Goal: Task Accomplishment & Management: Complete application form

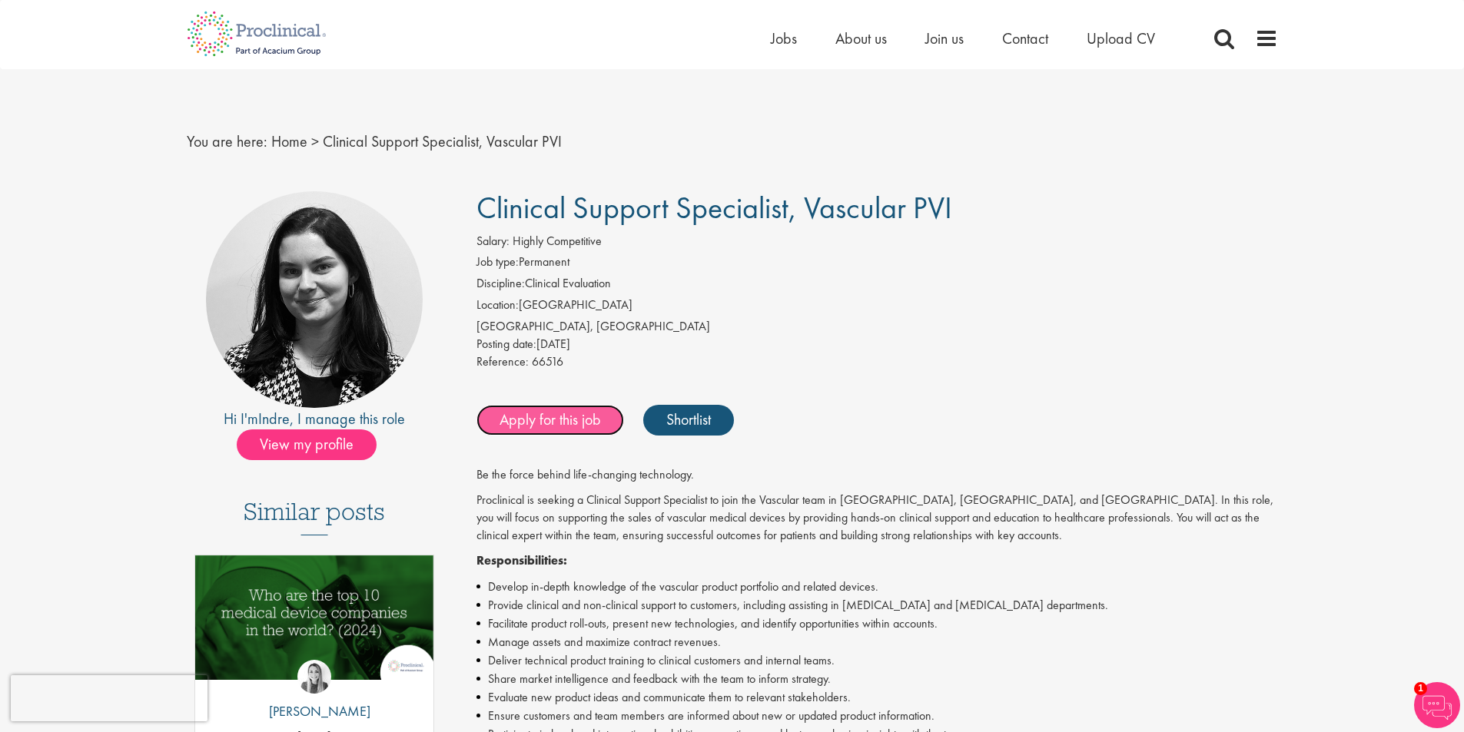
click at [562, 425] on link "Apply for this job" at bounding box center [550, 420] width 148 height 31
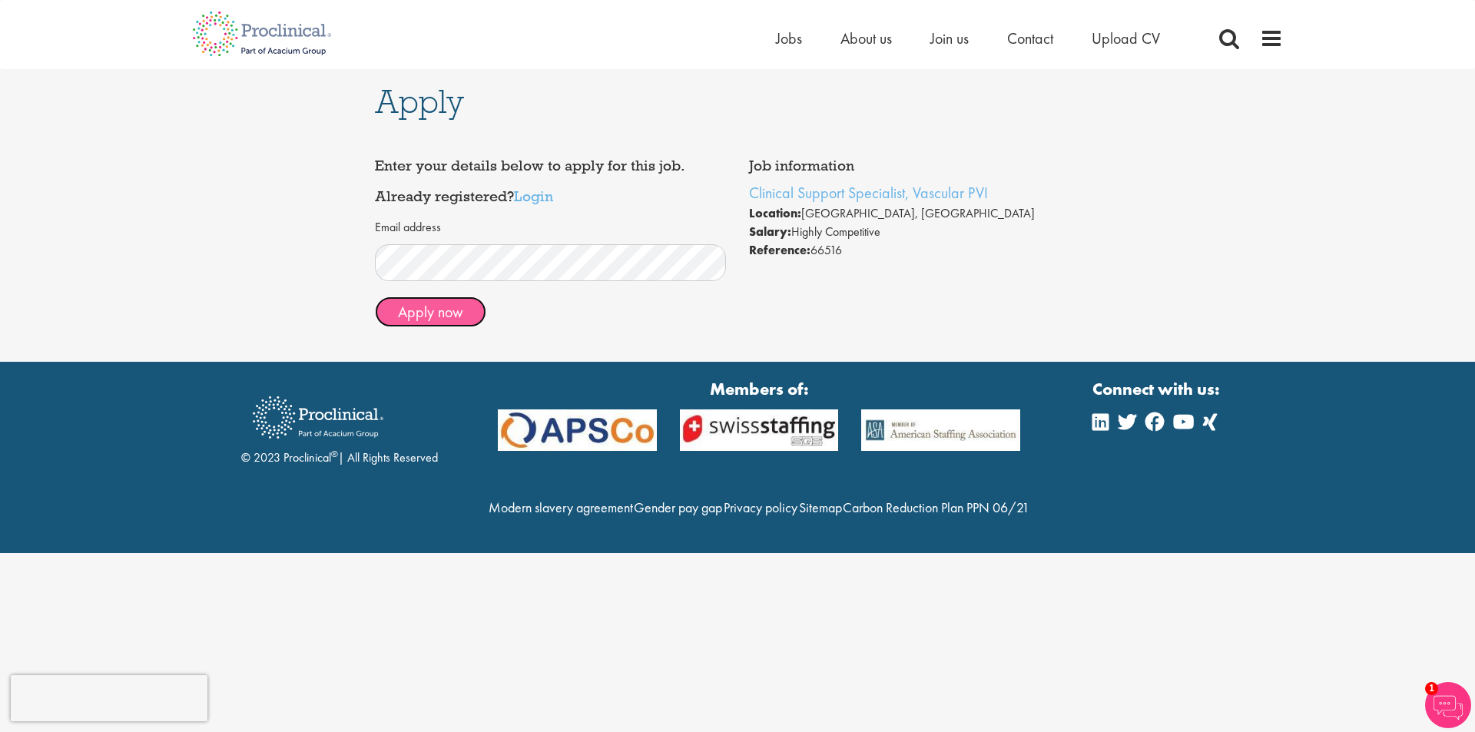
click at [471, 322] on button "Apply now" at bounding box center [430, 312] width 111 height 31
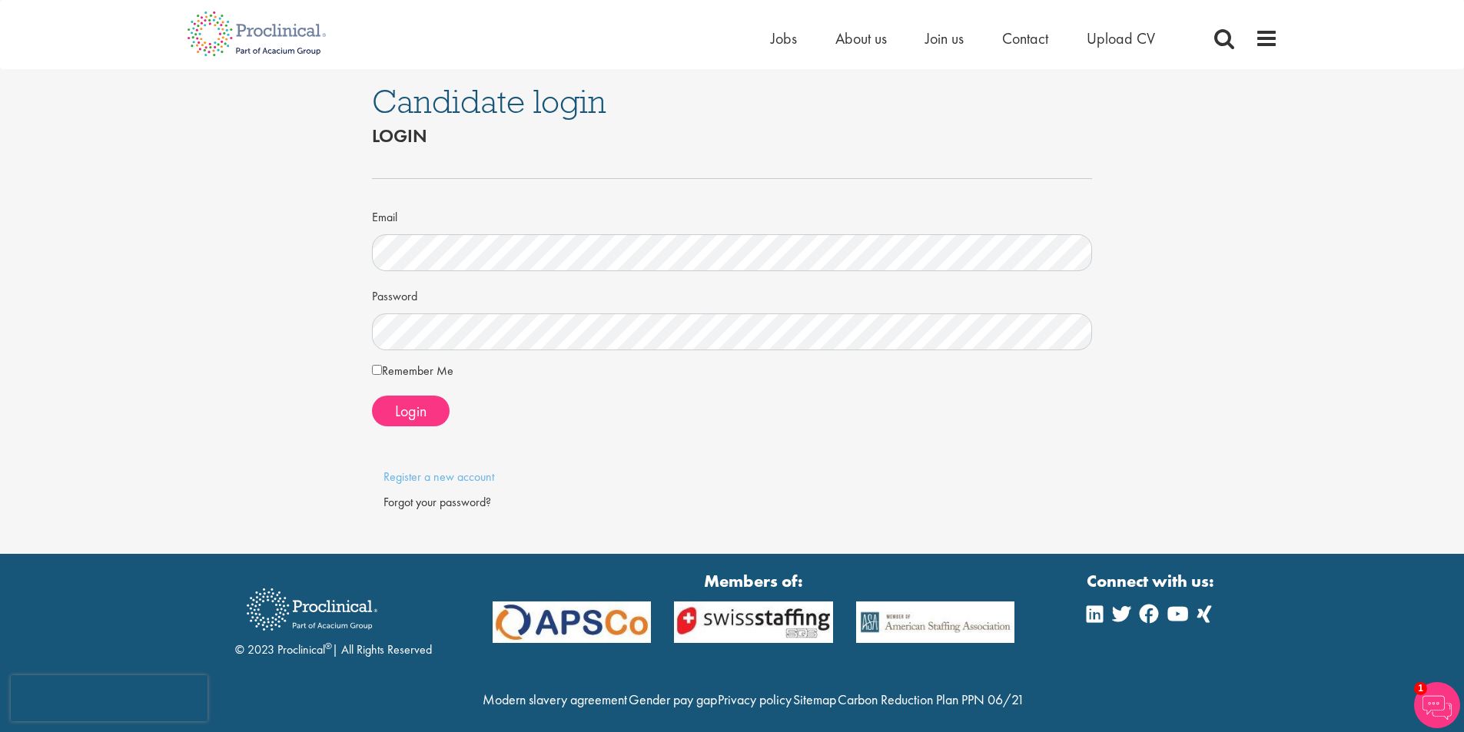
click at [424, 375] on label "Remember Me" at bounding box center [412, 371] width 81 height 18
click at [421, 409] on span "Login" at bounding box center [411, 411] width 32 height 20
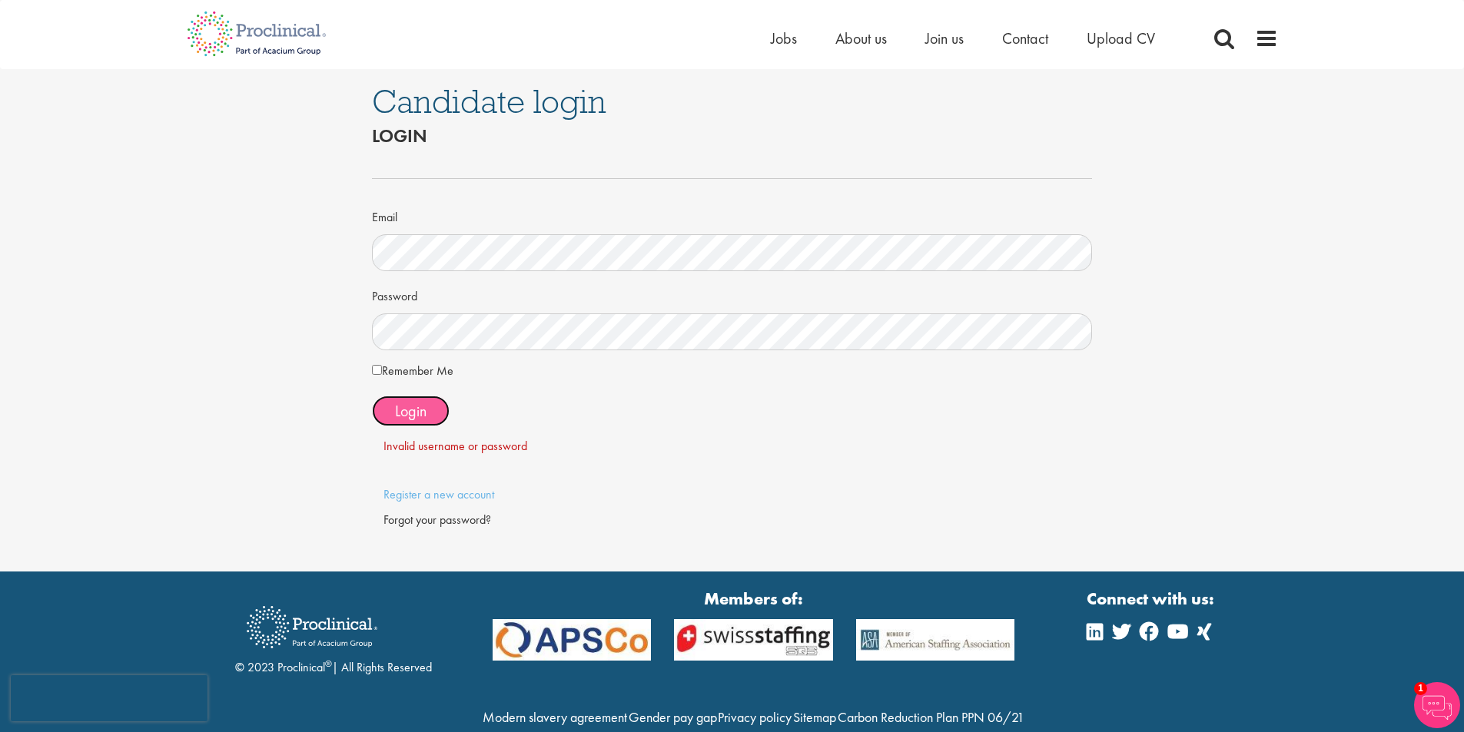
click at [395, 410] on span "Login" at bounding box center [411, 411] width 32 height 20
click at [426, 494] on link "Register a new account" at bounding box center [438, 494] width 111 height 16
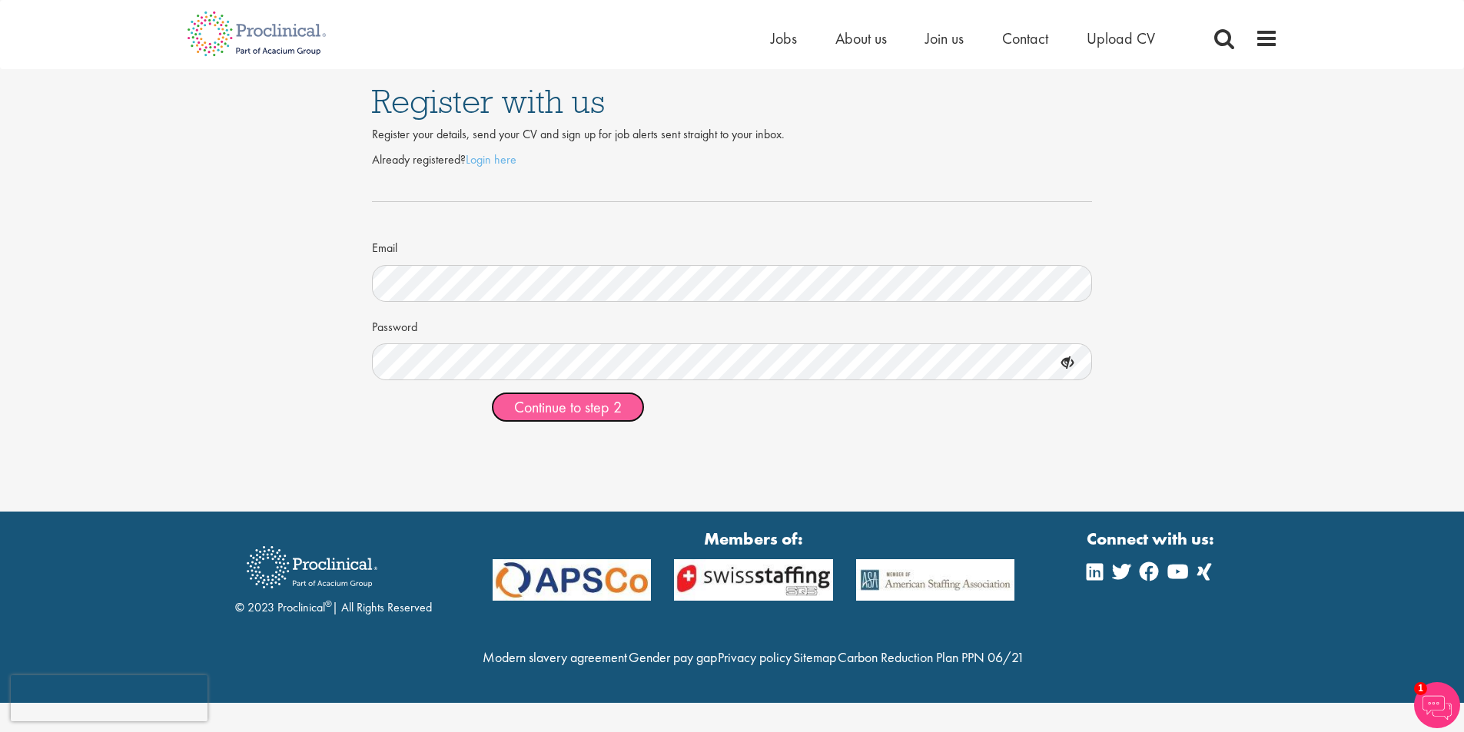
click at [586, 417] on span "Continue to step 2" at bounding box center [568, 407] width 108 height 20
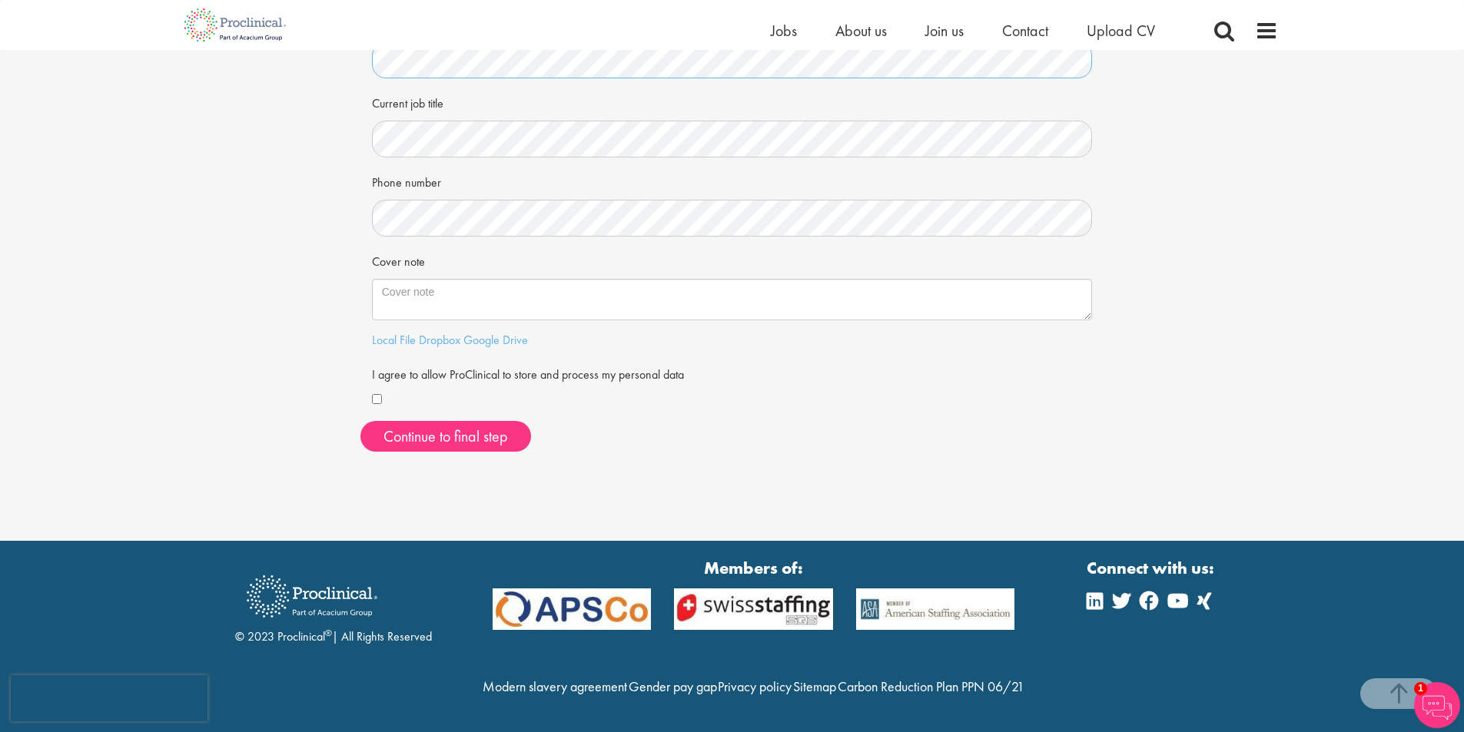
scroll to position [322, 0]
click at [538, 279] on textarea "Cover note" at bounding box center [732, 299] width 721 height 41
paste textarea "Omprakash Patil Omket3@gmail.com +49 155 1028 4079 26 August 2025 Dear Hiring M…"
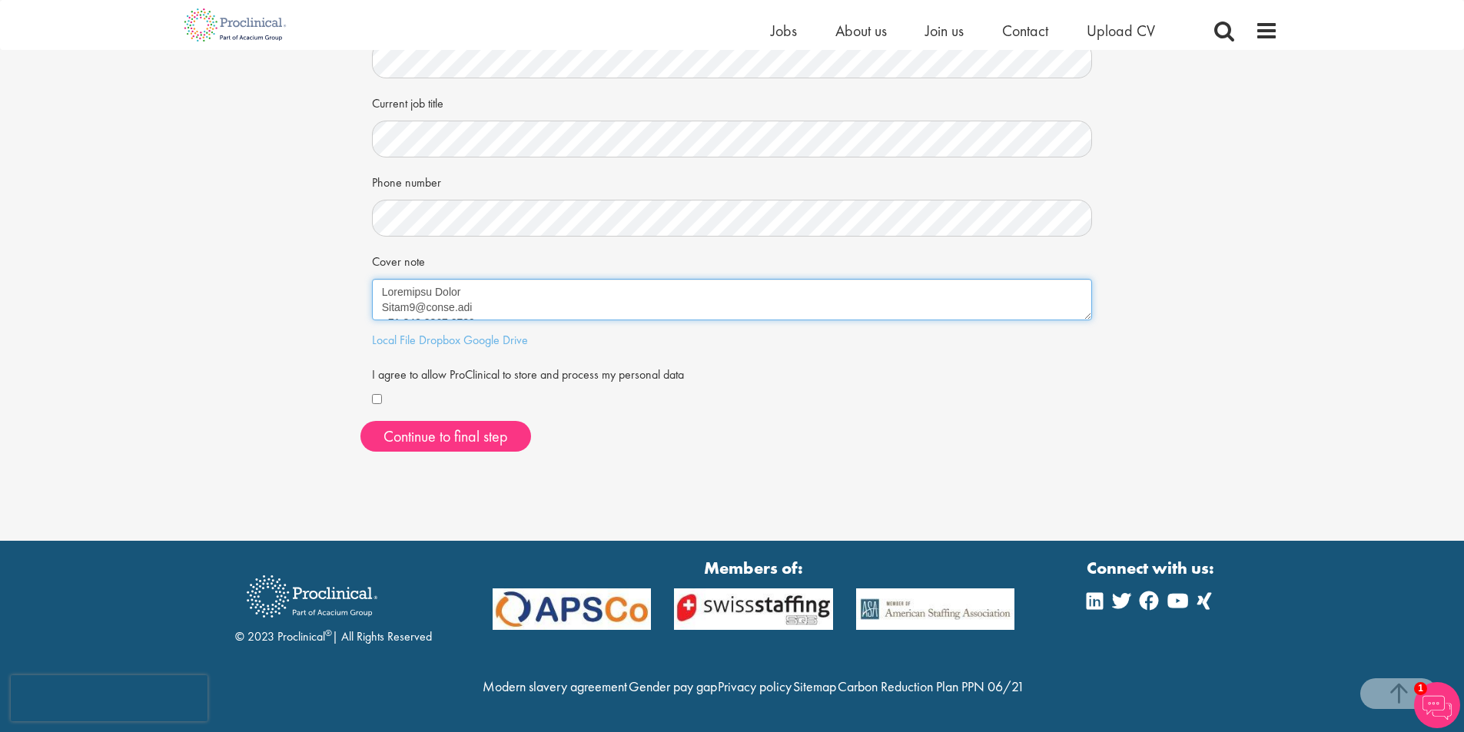
scroll to position [409, 0]
type textarea "Omprakash Patil Omket3@gmail.com +49 155 1028 4079 26 August 2025 Dear Hiring M…"
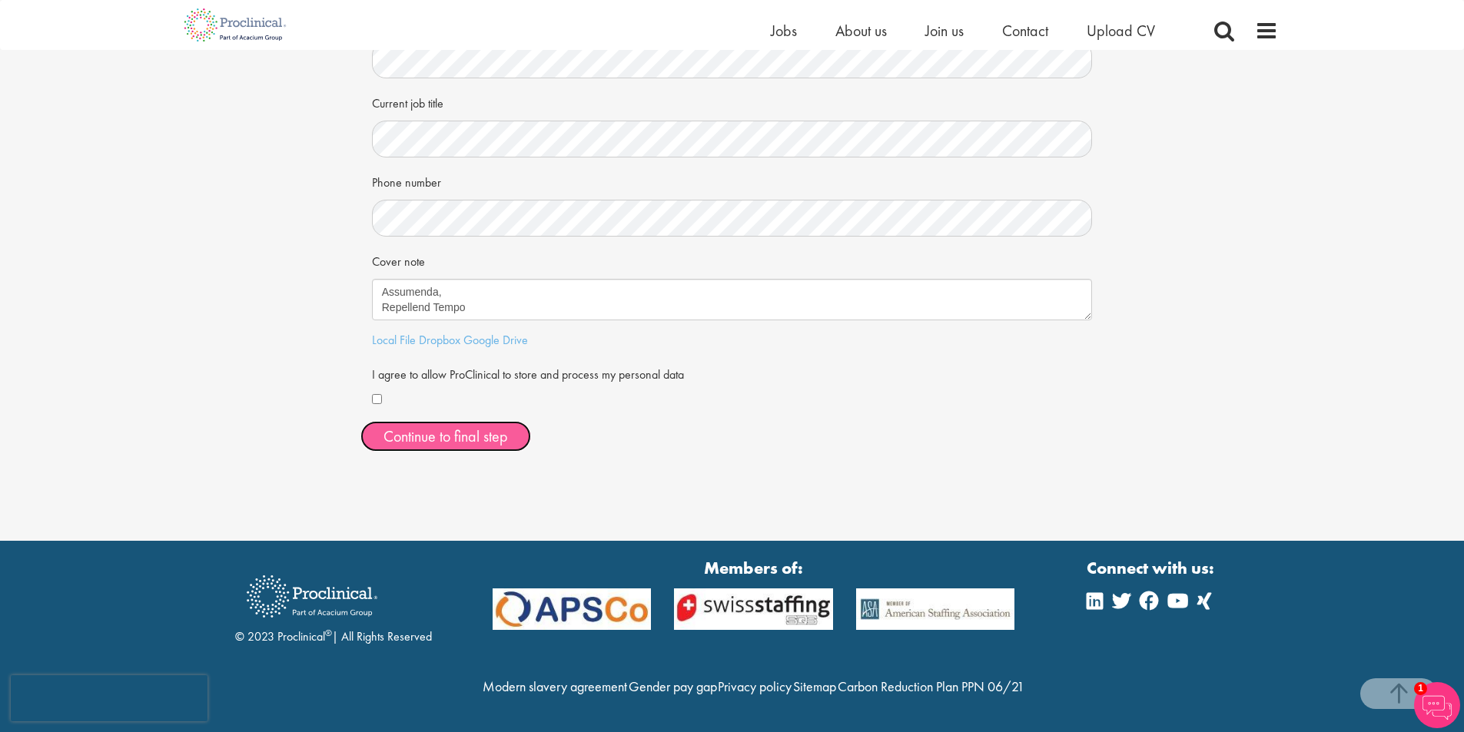
click at [423, 421] on button "Continue to final step" at bounding box center [445, 436] width 171 height 31
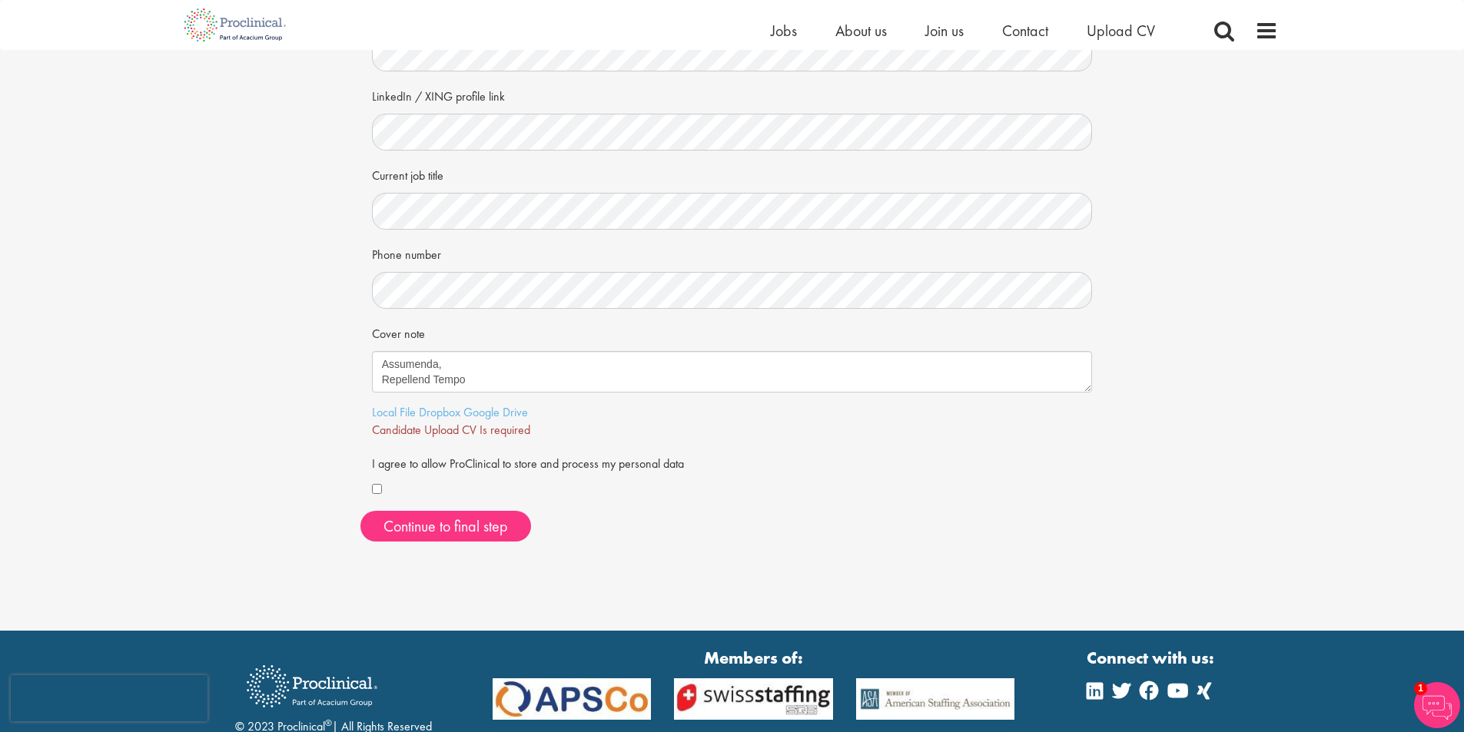
scroll to position [230, 0]
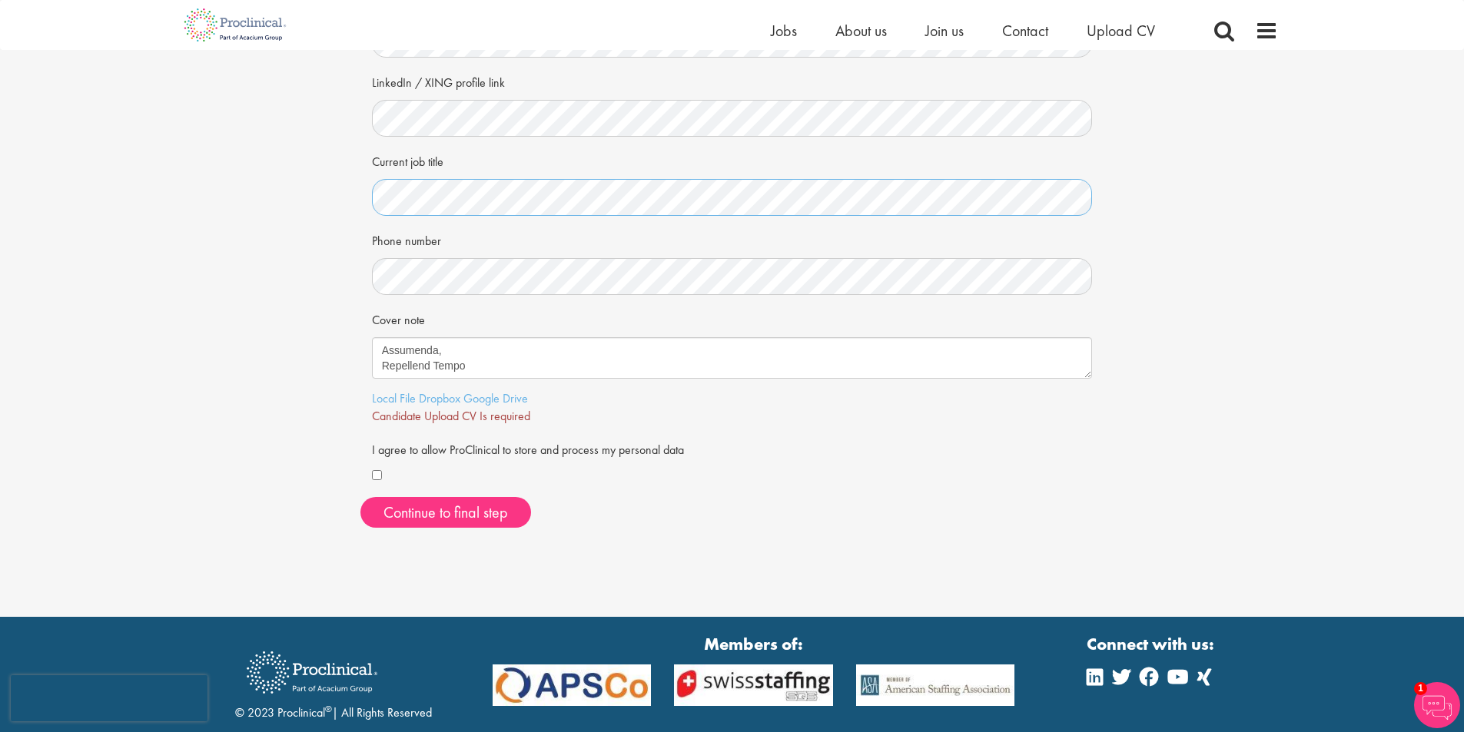
click at [303, 183] on div "Your personal details Please give us a few more details, which will help us fin…" at bounding box center [731, 179] width 1487 height 721
click at [334, 302] on div "Your personal details Please give us a few more details, which will help us fin…" at bounding box center [731, 179] width 1487 height 721
click at [411, 507] on span "Continue to final step" at bounding box center [445, 512] width 124 height 20
click at [387, 398] on link "Local File" at bounding box center [394, 398] width 44 height 16
click at [464, 518] on span "Continue to final step" at bounding box center [445, 512] width 124 height 20
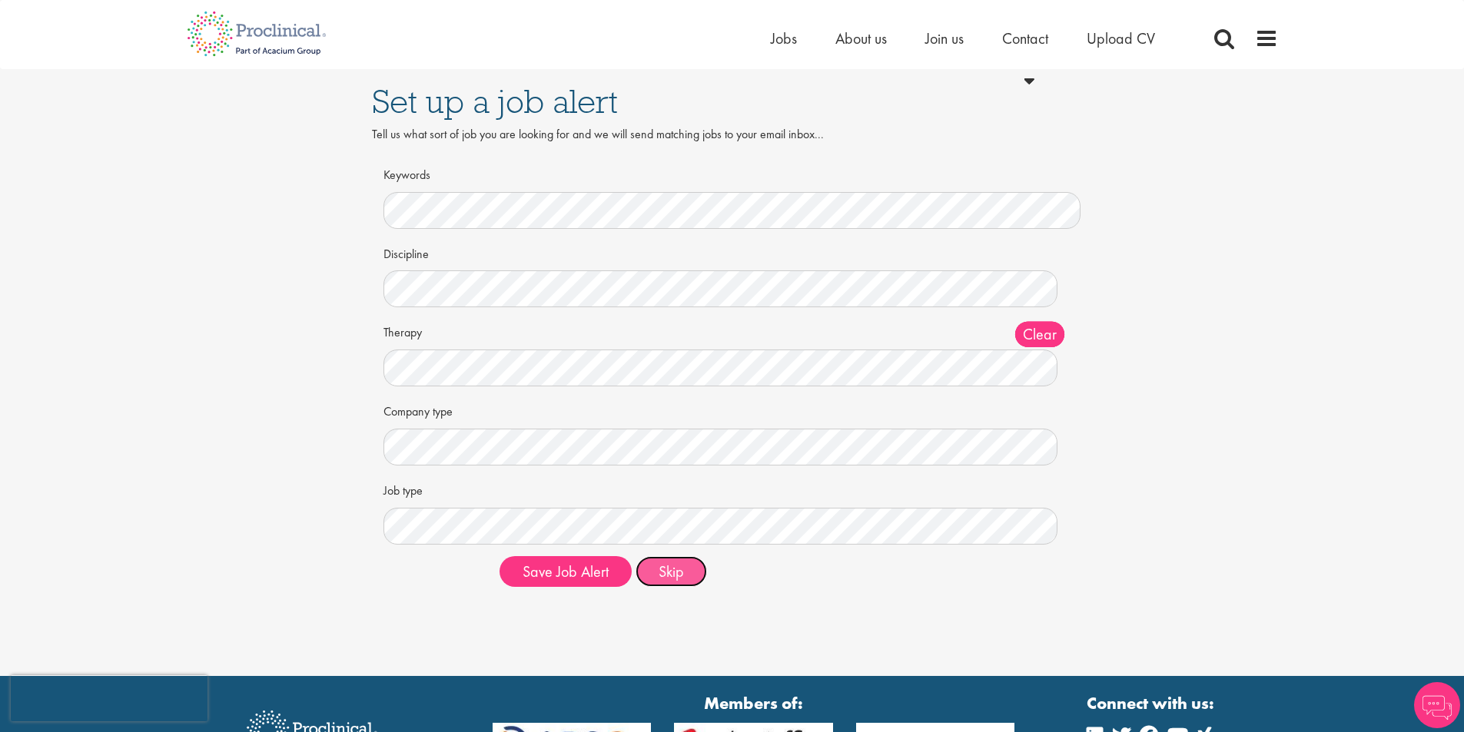
click at [671, 577] on button "Skip" at bounding box center [670, 571] width 71 height 31
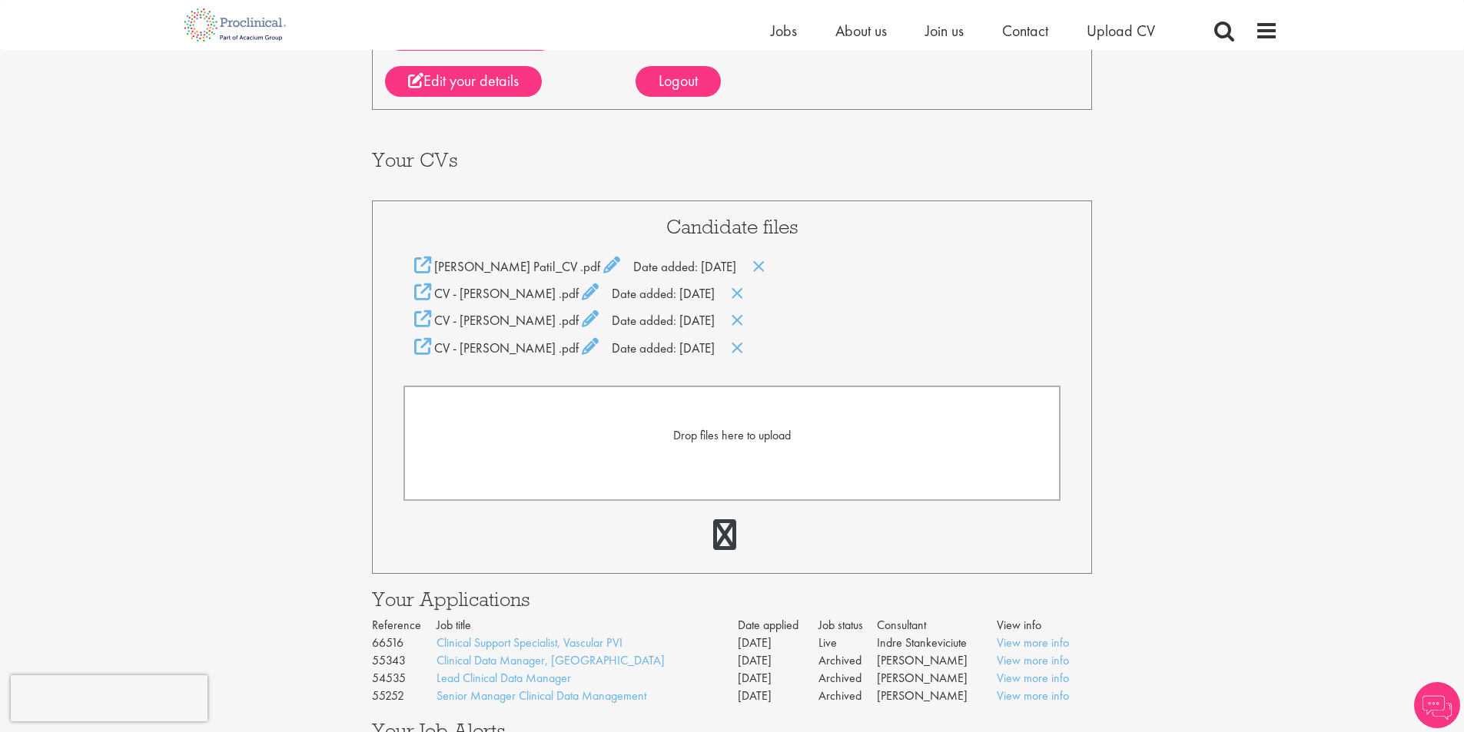
scroll to position [230, 0]
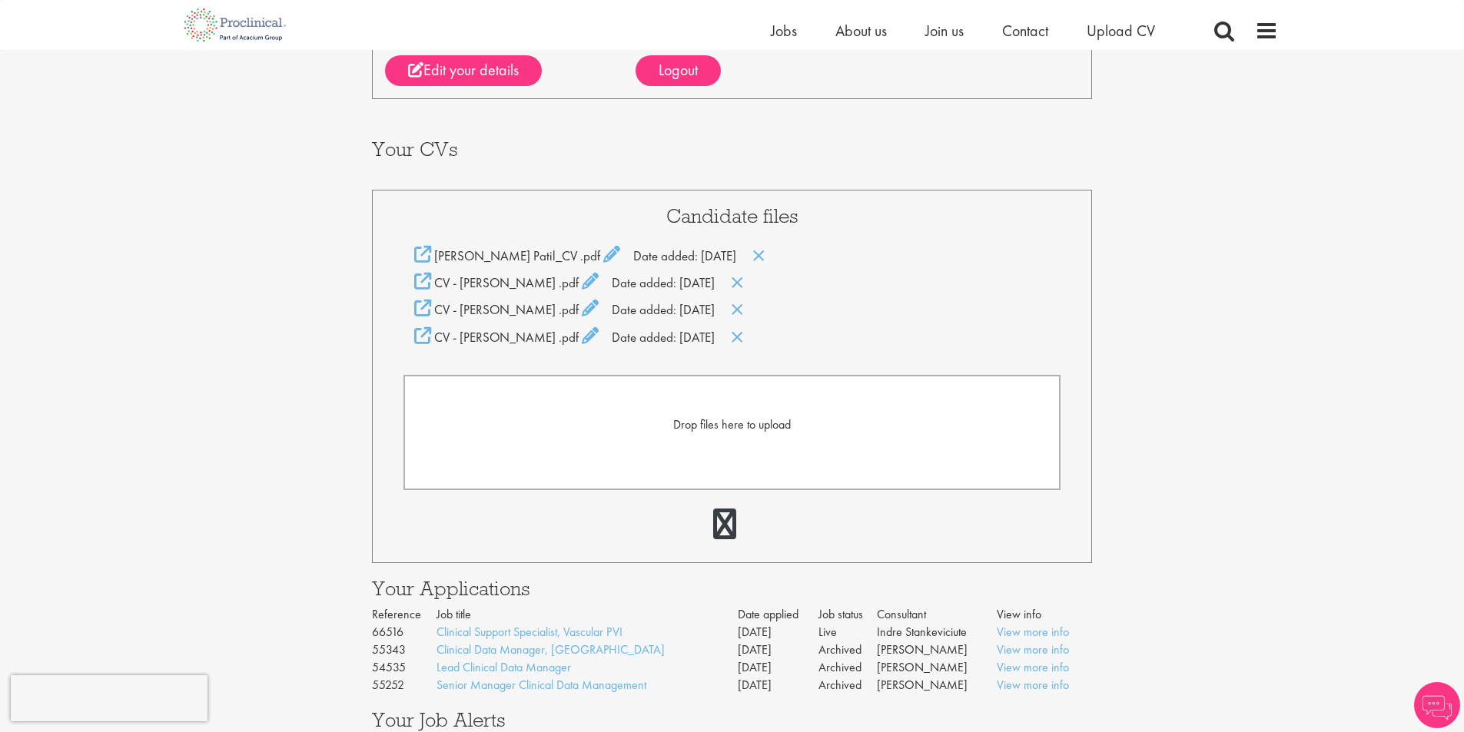
click at [756, 426] on span "Drop files here to upload" at bounding box center [732, 424] width 118 height 16
click at [744, 336] on icon at bounding box center [737, 337] width 13 height 17
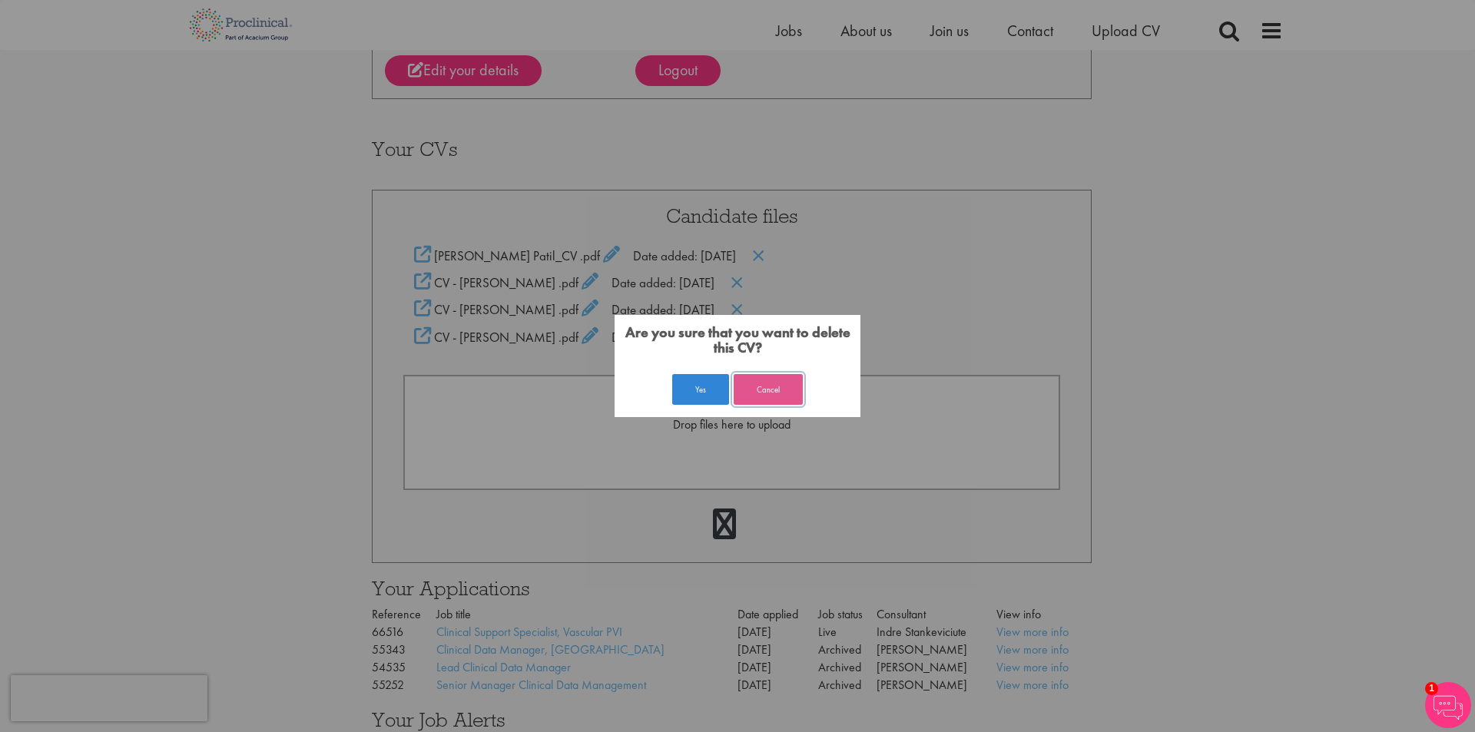
click at [760, 390] on button "Cancel" at bounding box center [768, 389] width 69 height 31
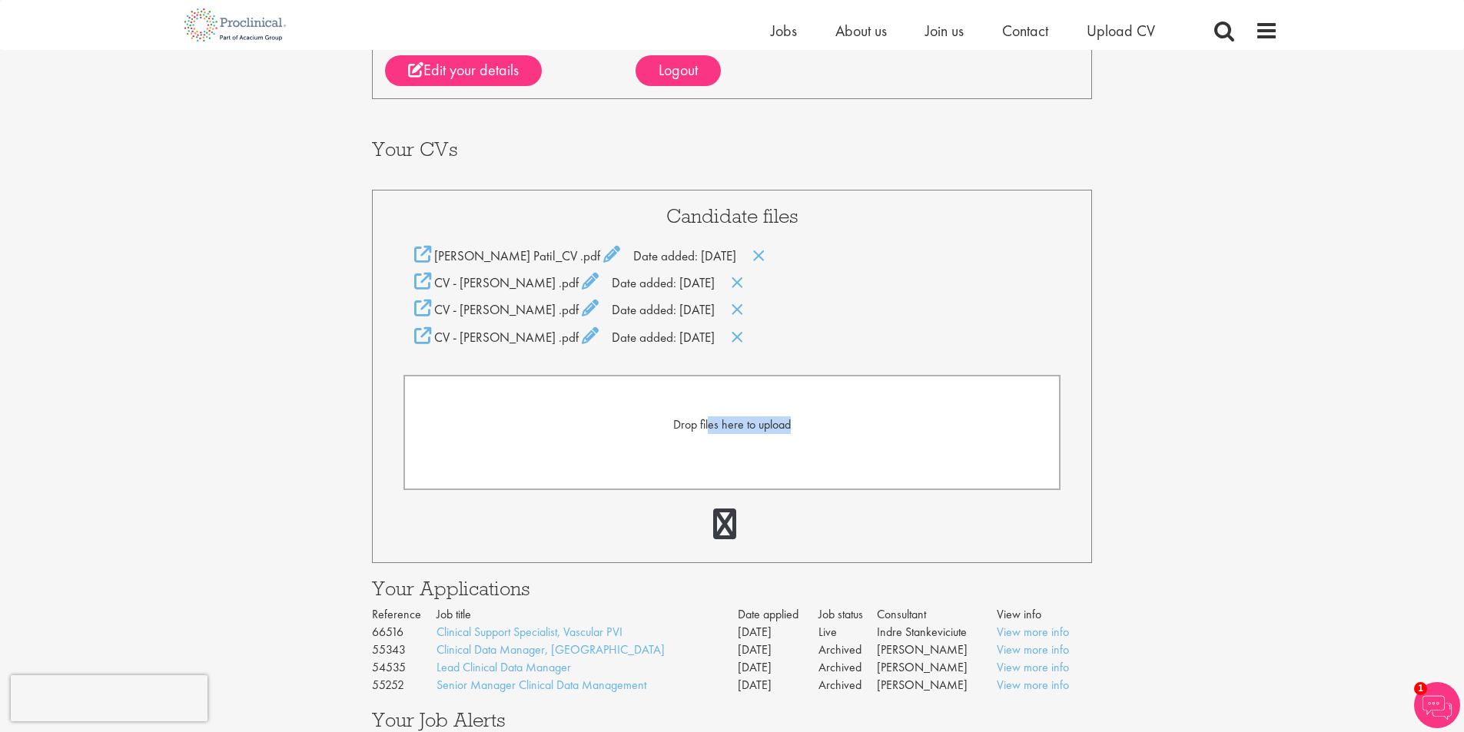
drag, startPoint x: 708, startPoint y: 422, endPoint x: 814, endPoint y: 410, distance: 105.9
click at [814, 410] on form "Drop files here to upload" at bounding box center [732, 432] width 658 height 115
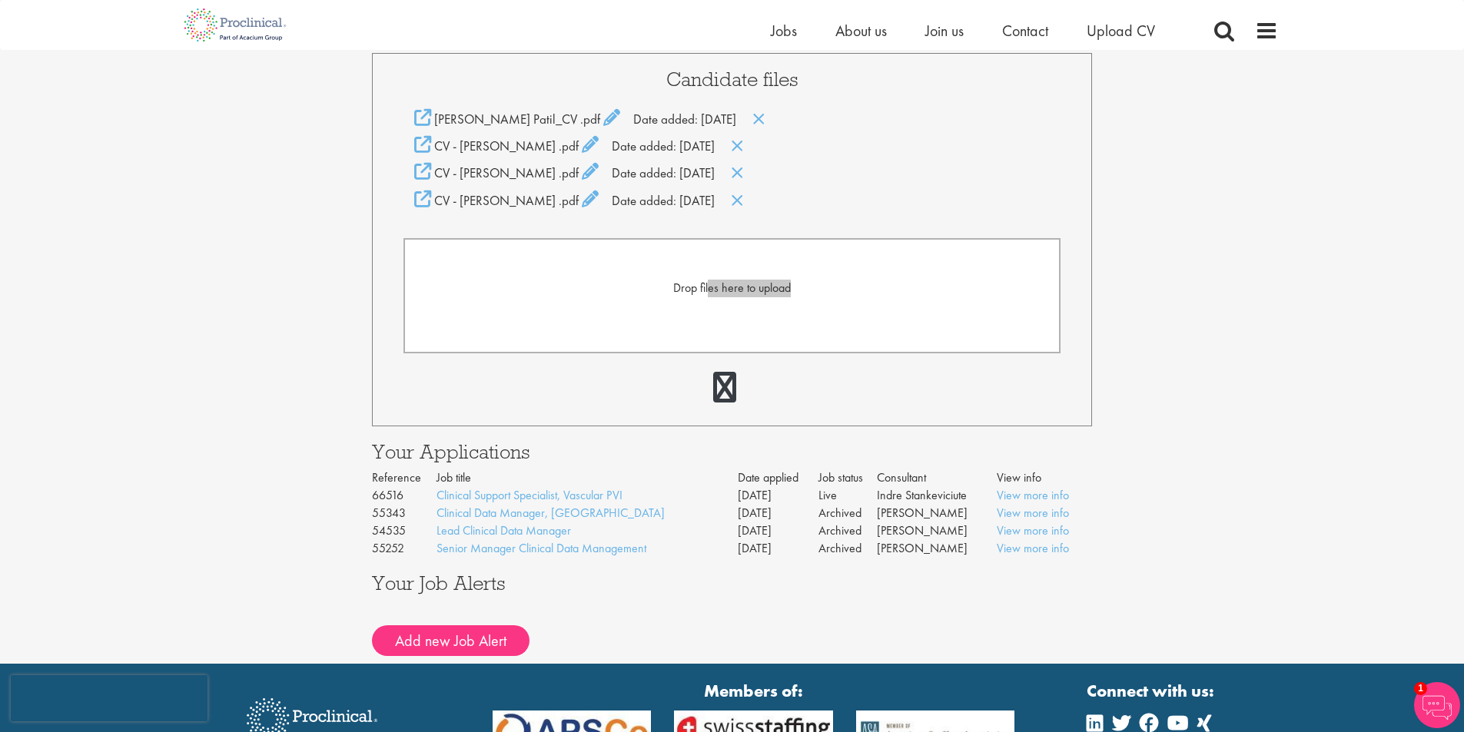
scroll to position [523, 0]
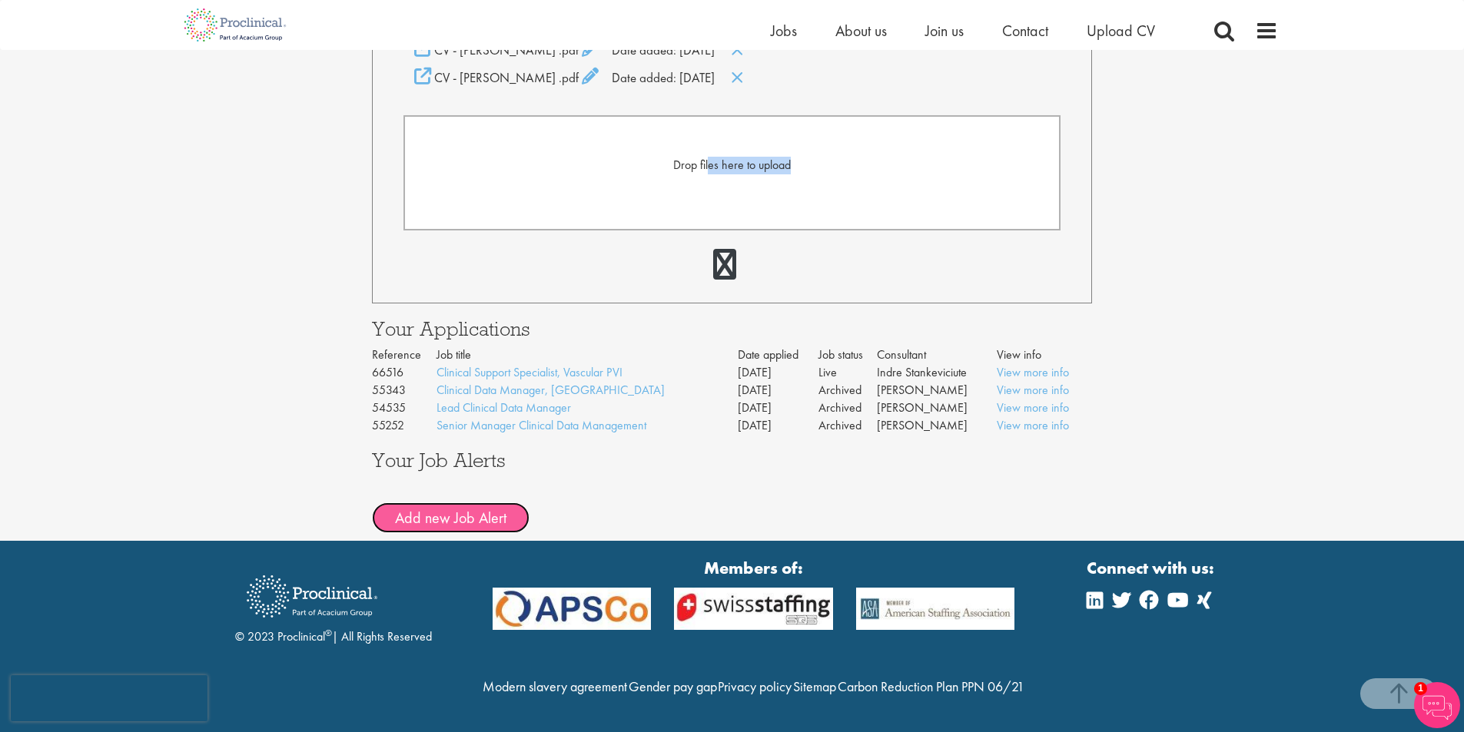
click at [450, 502] on button "Add new Job Alert" at bounding box center [451, 517] width 158 height 31
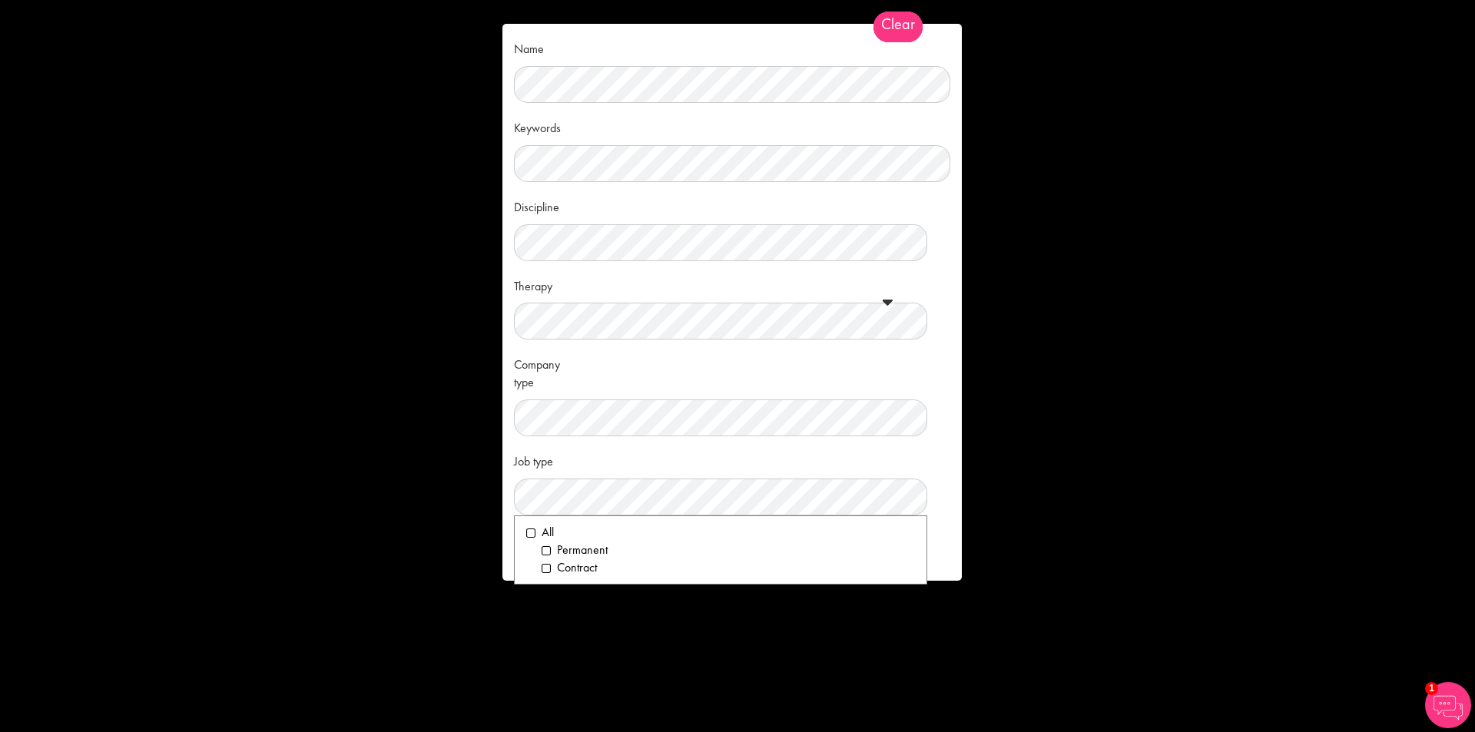
click at [374, 232] on div "Name Keywords Discipline Clear All Computer Science Data Science Recruitment Co…" at bounding box center [737, 366] width 1475 height 732
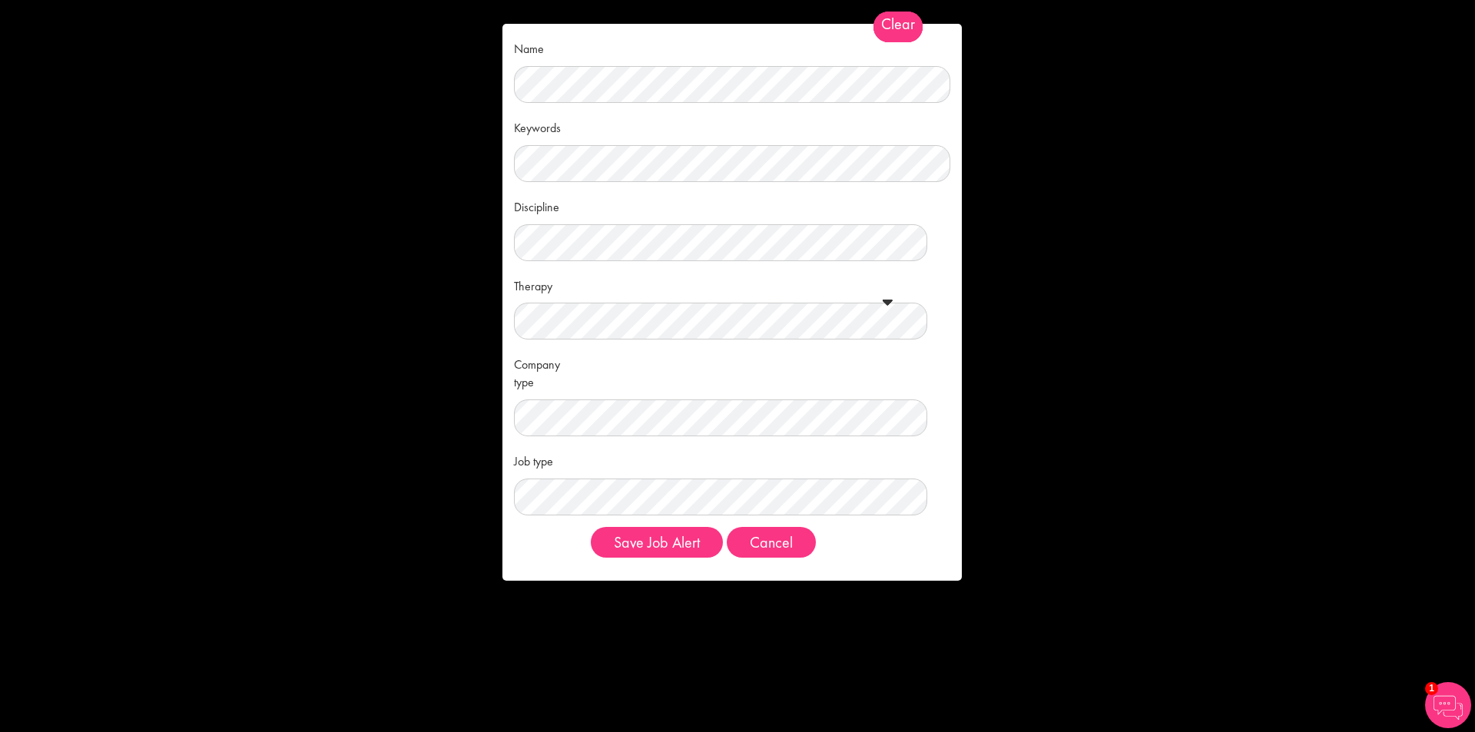
click at [896, 28] on span "Clear" at bounding box center [898, 27] width 49 height 31
click at [773, 555] on button "Cancel" at bounding box center [771, 542] width 89 height 31
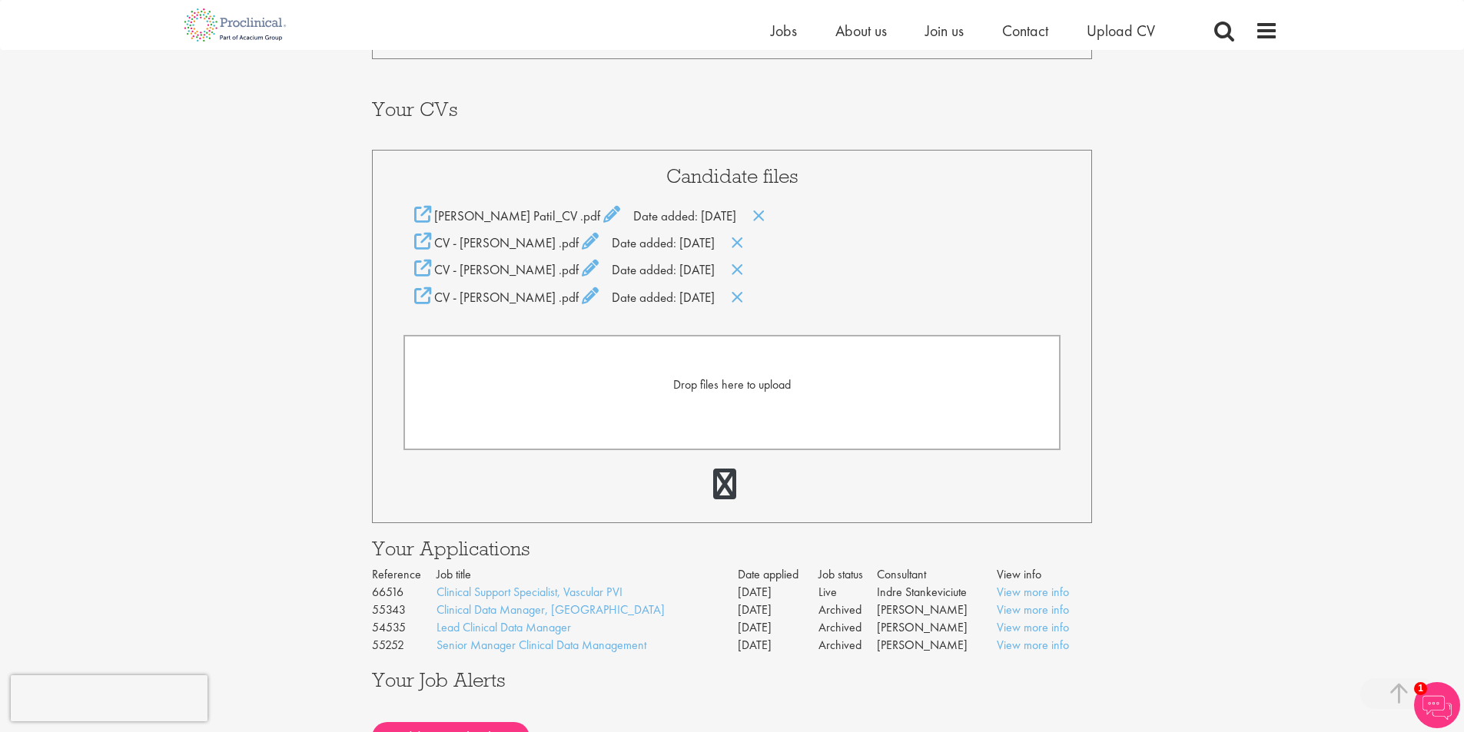
scroll to position [0, 0]
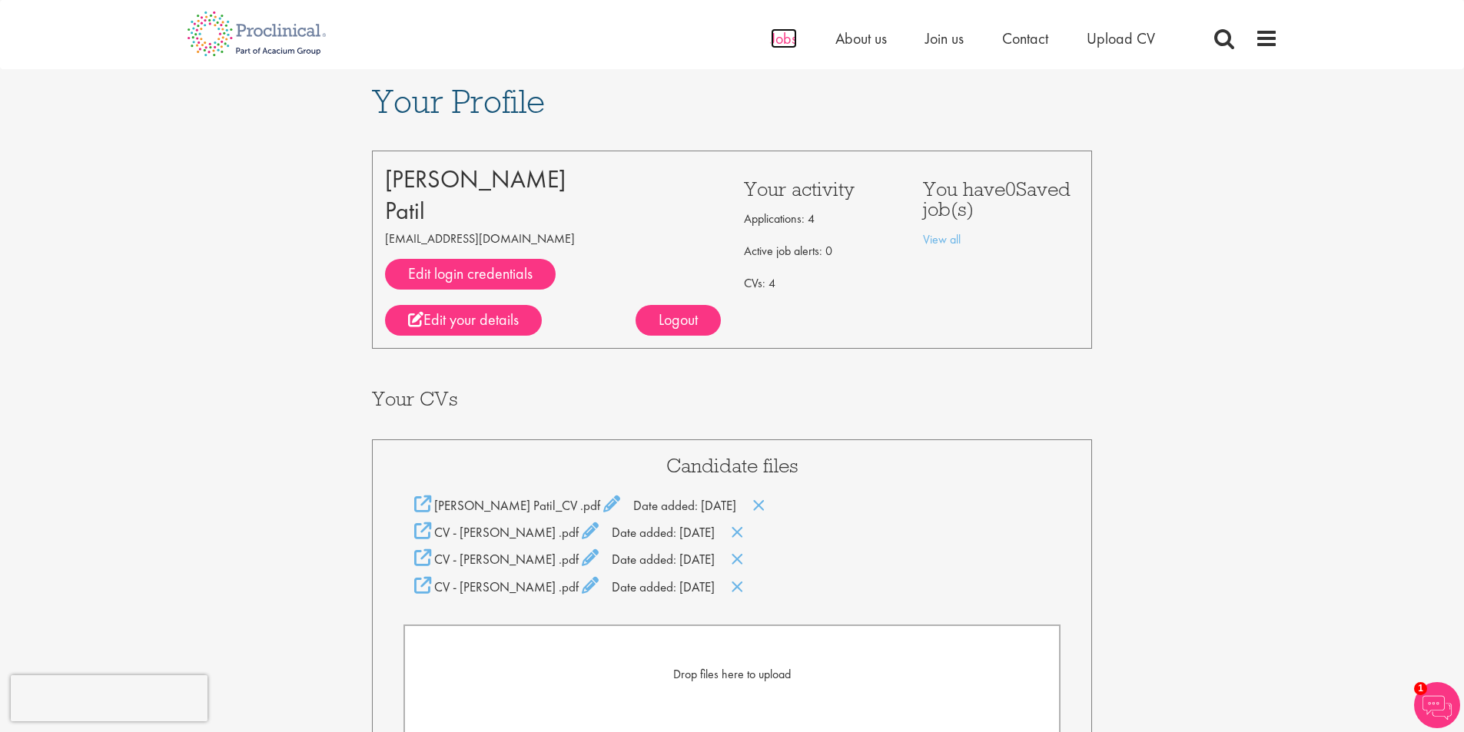
click at [777, 39] on span "Jobs" at bounding box center [784, 38] width 26 height 20
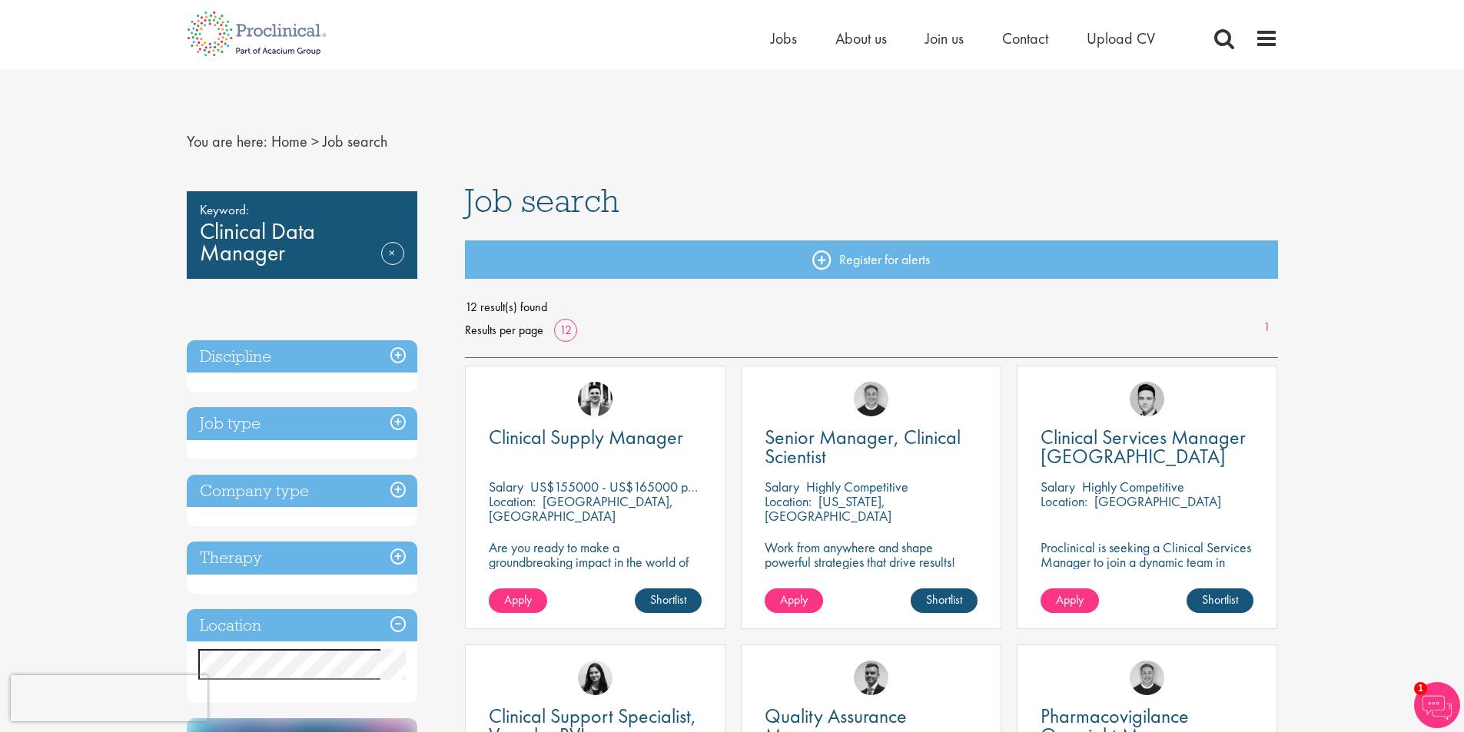
click at [280, 357] on h3 "Discipline" at bounding box center [302, 356] width 230 height 33
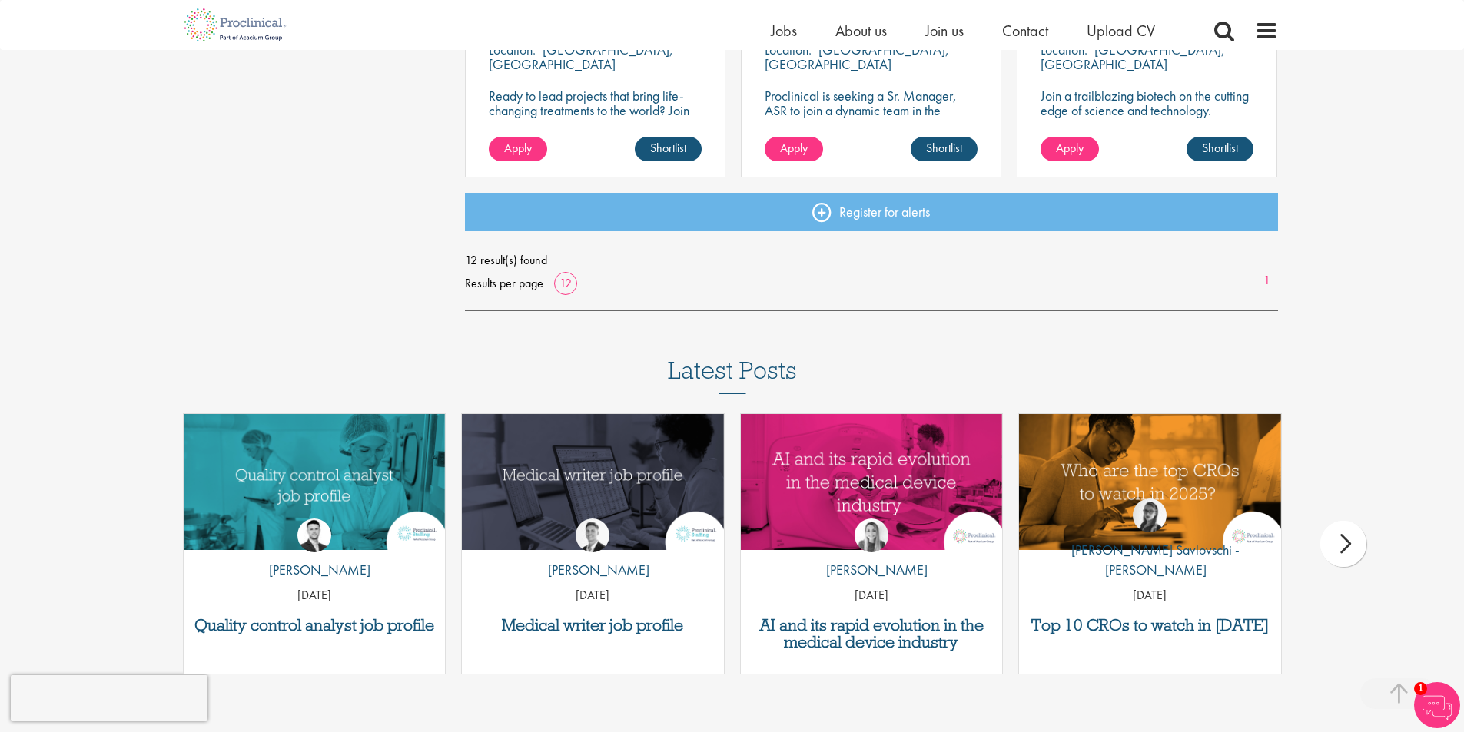
scroll to position [1383, 0]
